Goal: Information Seeking & Learning: Understand process/instructions

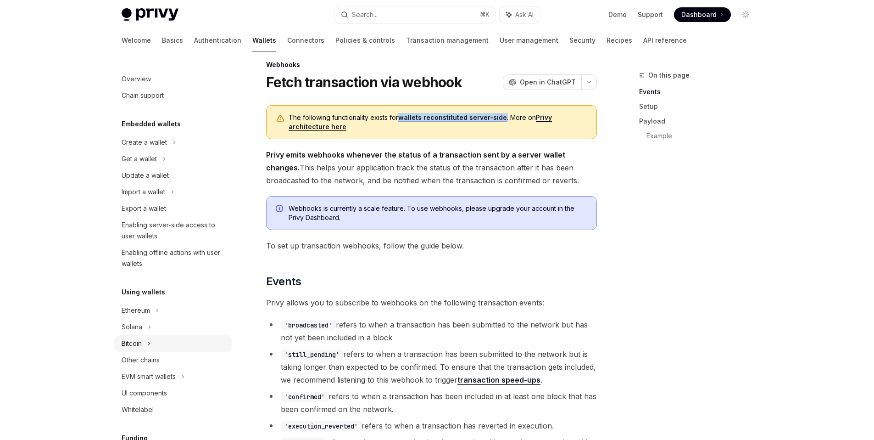
scroll to position [119, 0]
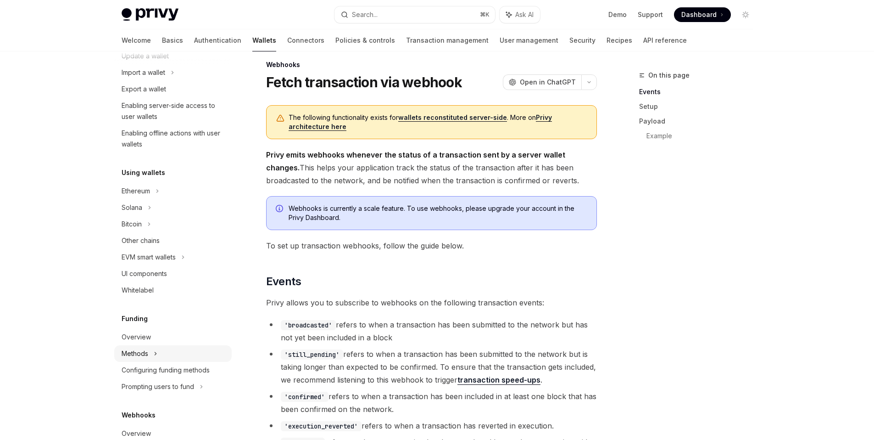
click at [175, 350] on div "Methods" at bounding box center [172, 353] width 117 height 17
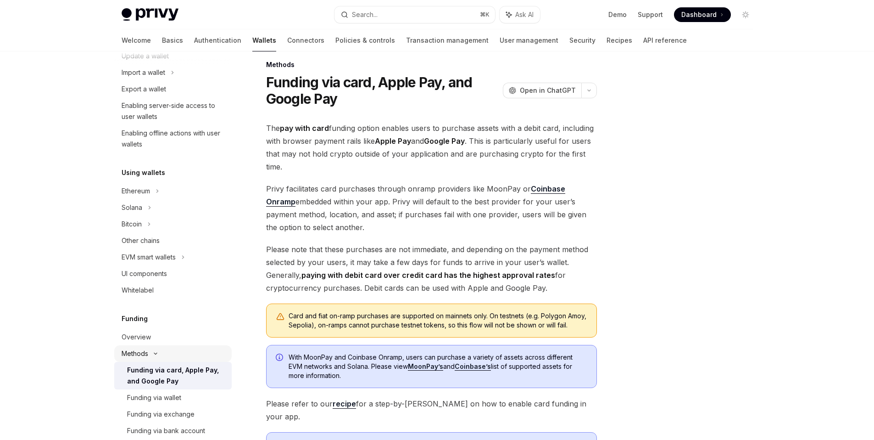
click at [175, 350] on div "Methods" at bounding box center [172, 353] width 117 height 17
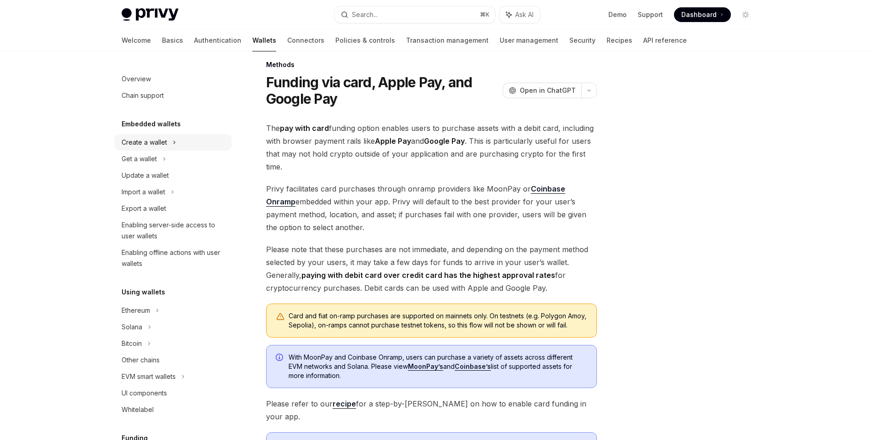
click at [190, 142] on div "Create a wallet" at bounding box center [172, 142] width 117 height 17
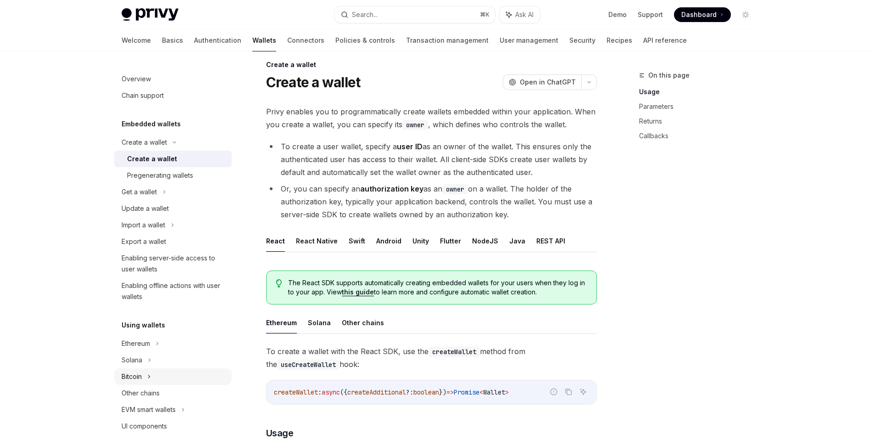
scroll to position [195, 0]
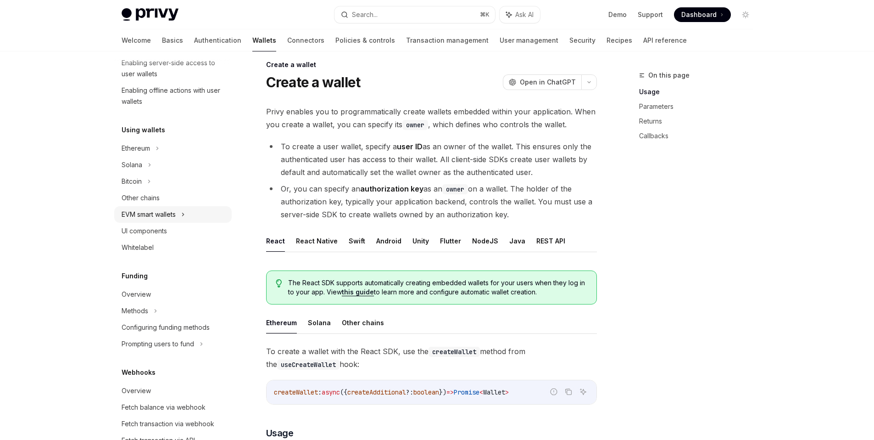
click at [184, 220] on div "EVM smart wallets" at bounding box center [172, 214] width 117 height 17
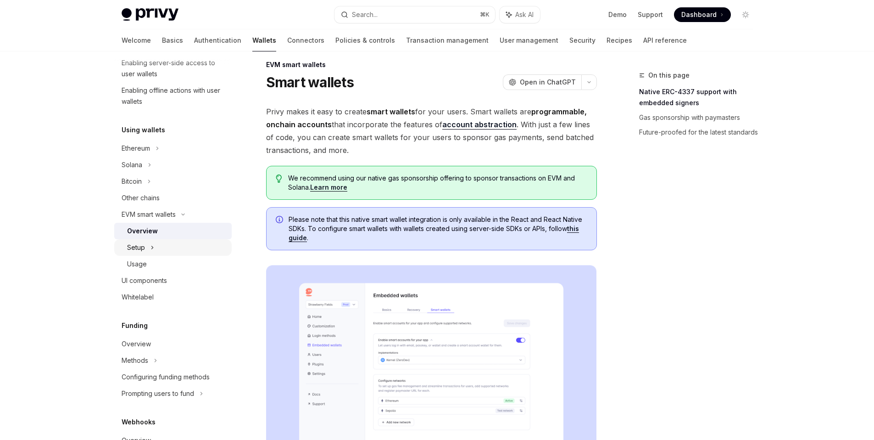
click at [172, 242] on div "Setup" at bounding box center [172, 247] width 117 height 17
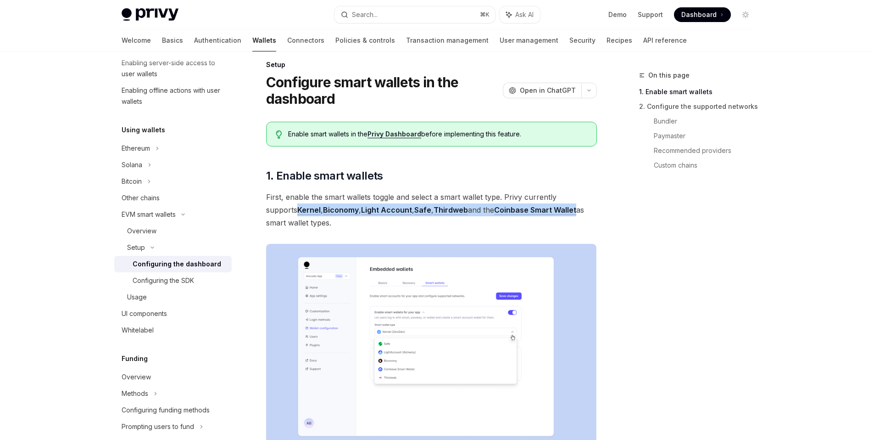
drag, startPoint x: 256, startPoint y: 211, endPoint x: 553, endPoint y: 210, distance: 296.9
copy span "Kernel , Biconomy , Light Account , Safe , Thirdweb and the Coinbase Smart Wall…"
click at [361, 211] on link "Light Account" at bounding box center [386, 210] width 51 height 10
type textarea "*"
